Goal: Obtain resource: Download file/media

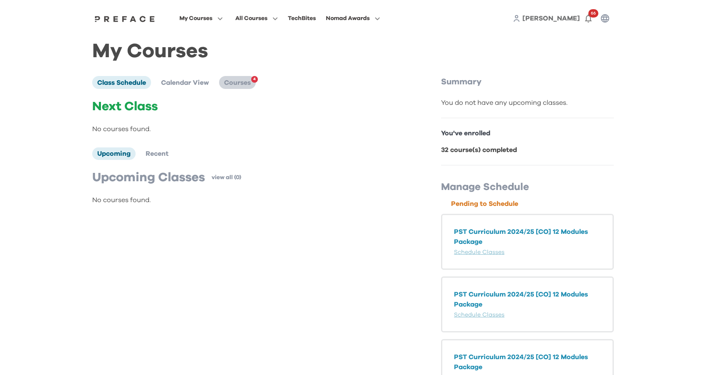
click at [238, 83] on span "Courses" at bounding box center [237, 82] width 27 height 7
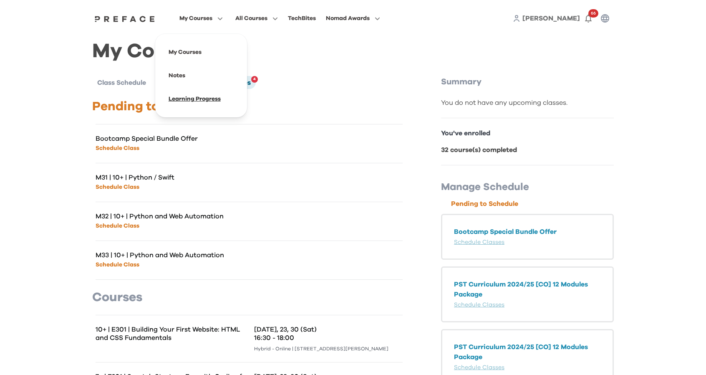
click at [200, 102] on span at bounding box center [201, 98] width 78 height 23
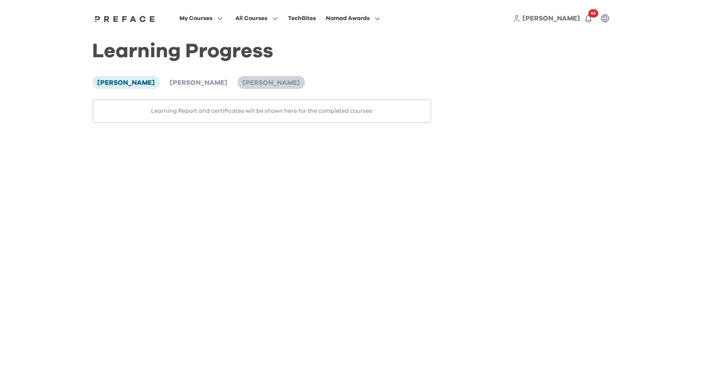
click at [243, 86] on span "Isaac Cha" at bounding box center [272, 82] width 58 height 7
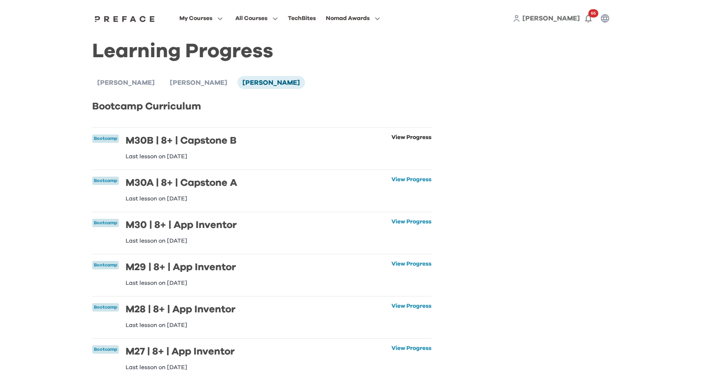
click at [392, 137] on link "View Progress" at bounding box center [412, 146] width 40 height 25
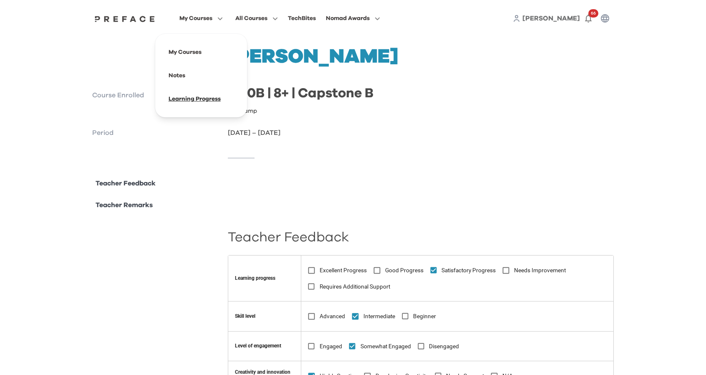
click at [196, 101] on span at bounding box center [201, 98] width 78 height 23
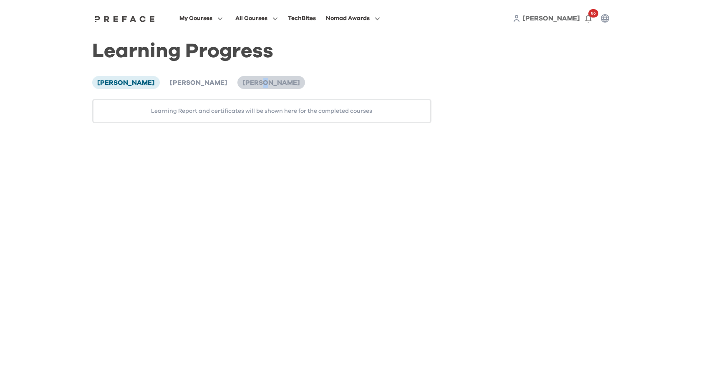
click at [243, 83] on span "Isaac Cha" at bounding box center [272, 82] width 58 height 7
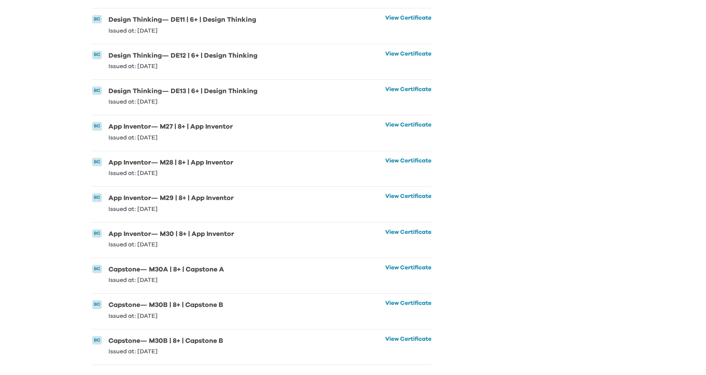
scroll to position [1371, 0]
click at [248, 339] on li "BC Capstone — M30B | 8+ | Capstone B Issued at: 17 Aug 2025 View Certificate Vi…" at bounding box center [261, 346] width 339 height 35
click at [394, 336] on link "View Certificate" at bounding box center [408, 345] width 46 height 18
